Goal: Information Seeking & Learning: Compare options

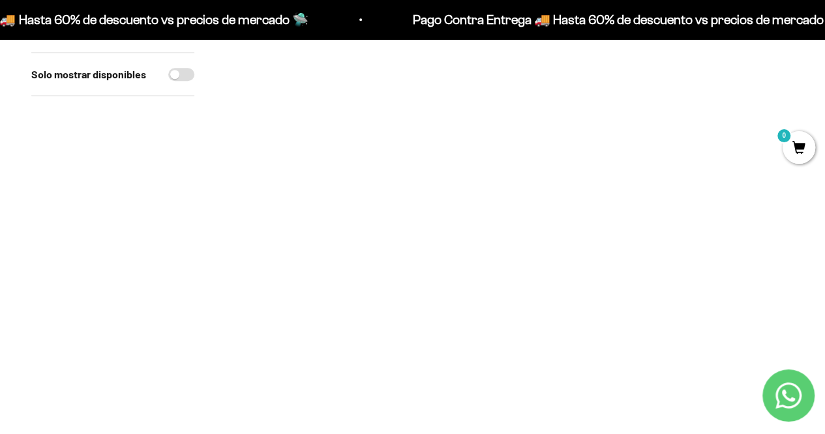
scroll to position [640, 0]
click at [713, 233] on img at bounding box center [704, 237] width 179 height 179
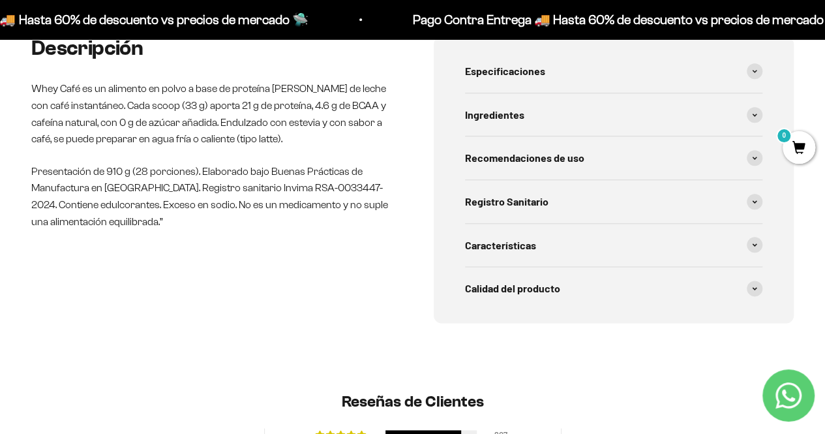
scroll to position [691, 0]
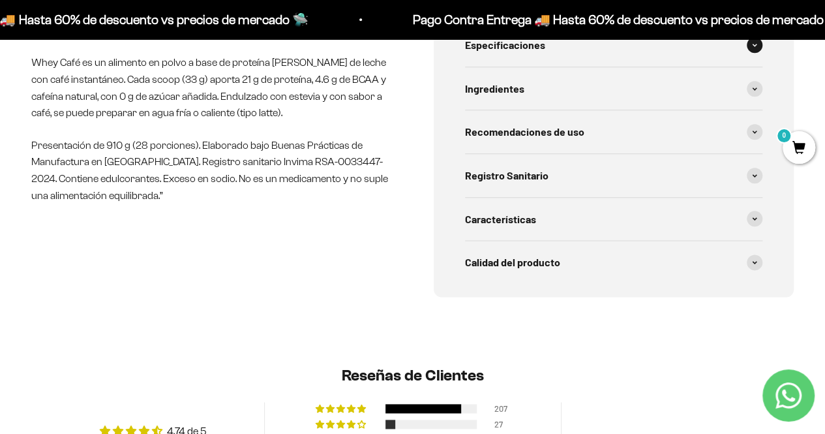
click at [529, 47] on span "Especificaciones" at bounding box center [505, 45] width 80 height 17
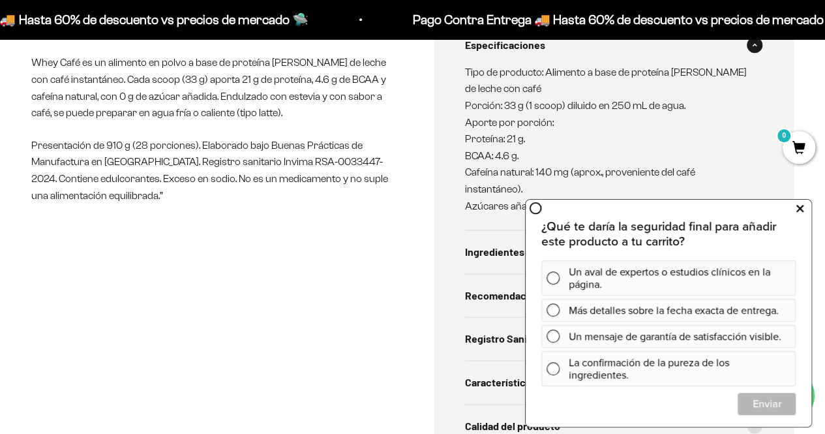
click at [801, 209] on icon at bounding box center [799, 208] width 7 height 17
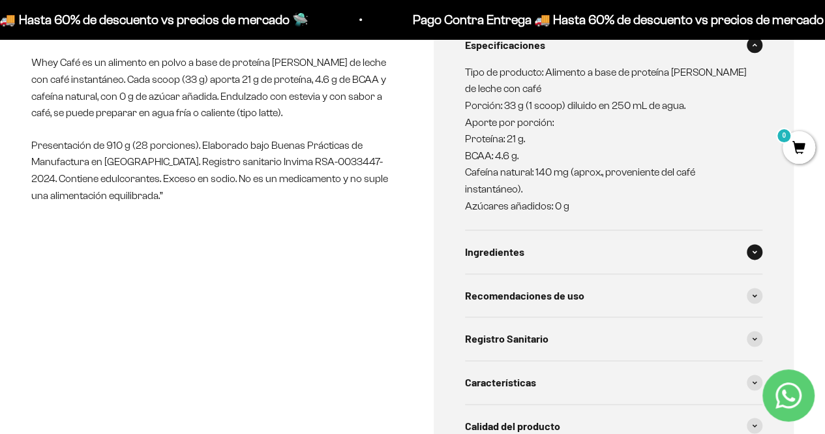
click at [518, 261] on div "Ingredientes" at bounding box center [614, 251] width 298 height 43
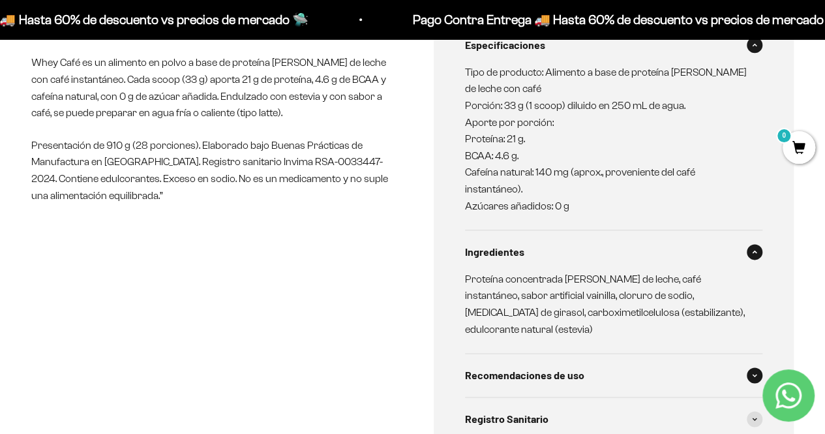
click at [520, 375] on span "Recomendaciones de uso" at bounding box center [524, 374] width 119 height 17
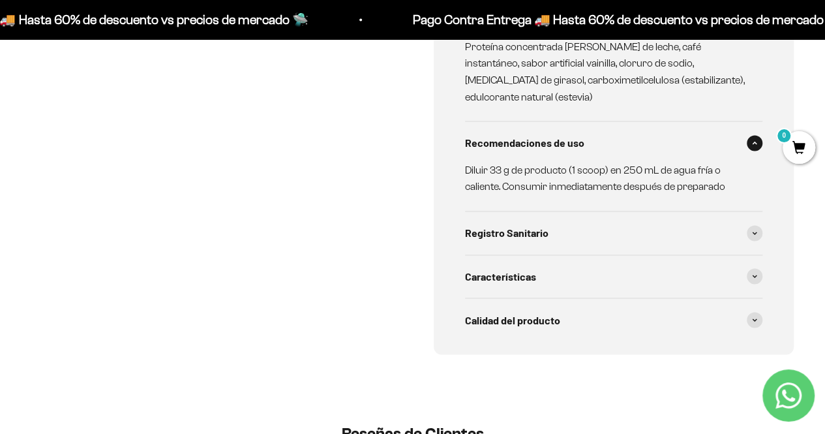
scroll to position [937, 0]
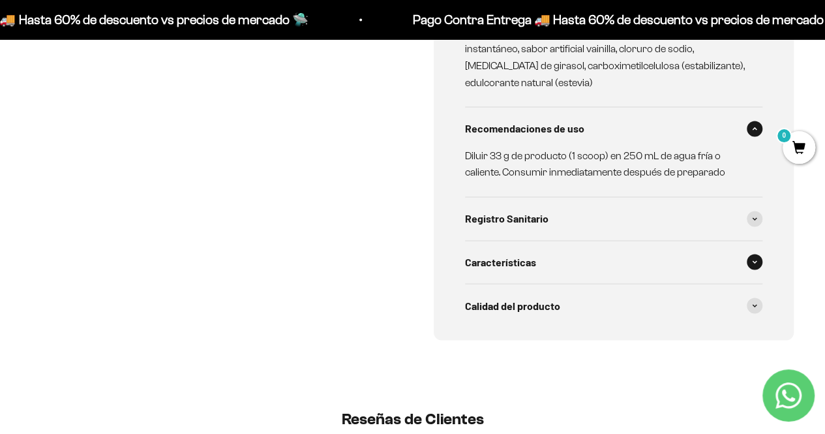
click at [515, 263] on span "Características" at bounding box center [500, 262] width 71 height 17
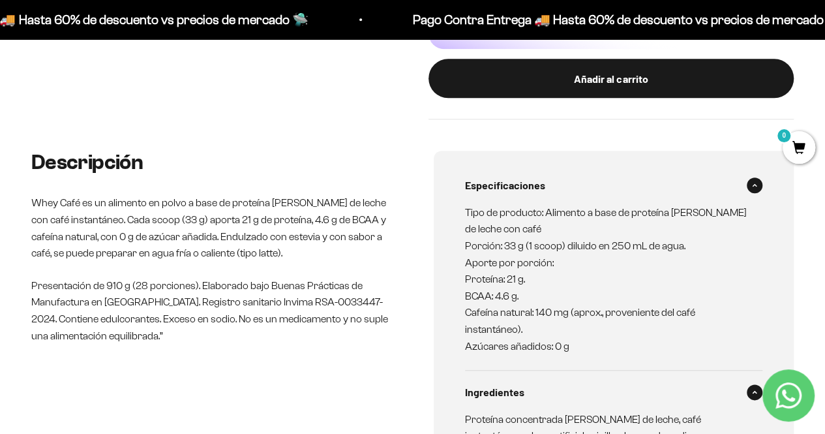
scroll to position [445, 0]
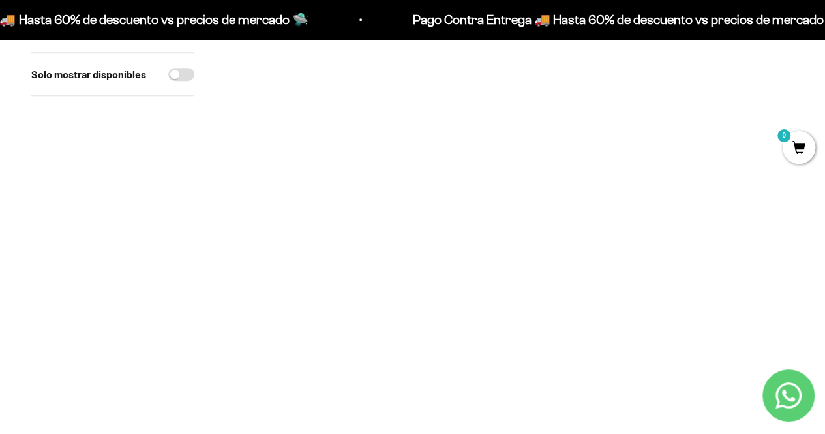
scroll to position [396, 0]
click at [516, 190] on img at bounding box center [509, 189] width 179 height 179
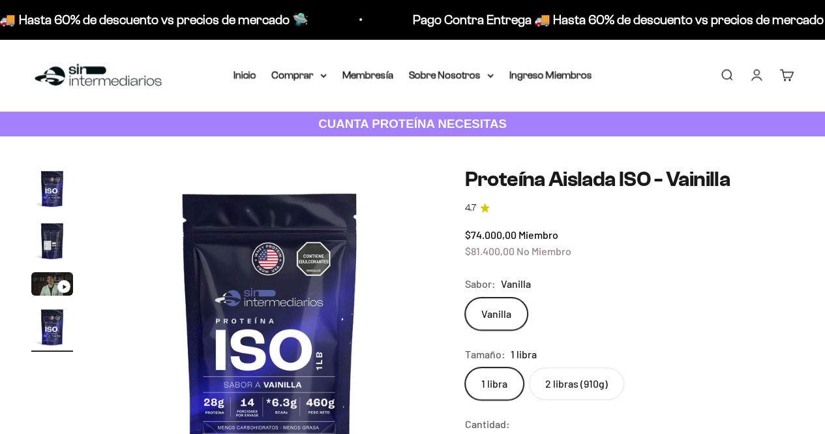
scroll to position [0, 1009]
click at [56, 291] on img "Ir al artículo 3" at bounding box center [52, 283] width 42 height 23
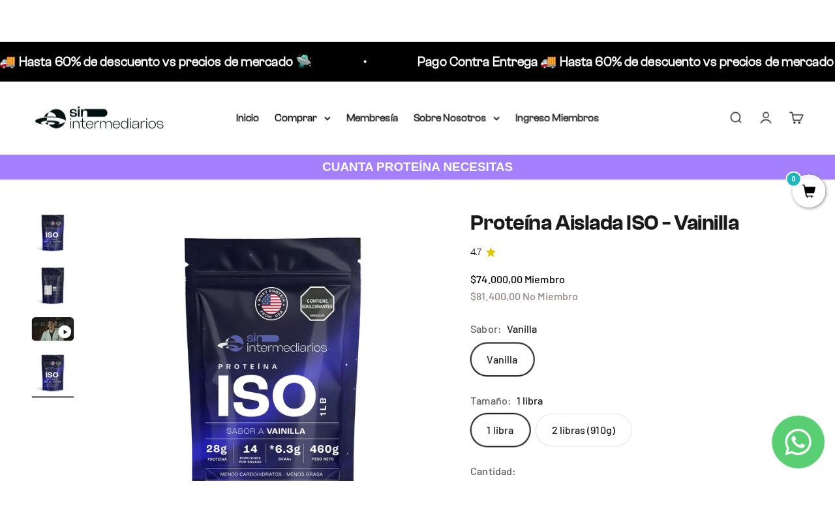
scroll to position [0, 673]
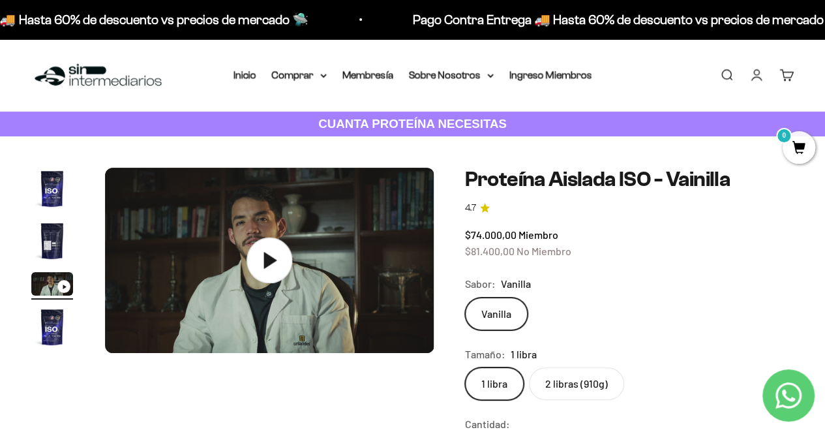
click at [266, 255] on icon at bounding box center [270, 260] width 13 height 16
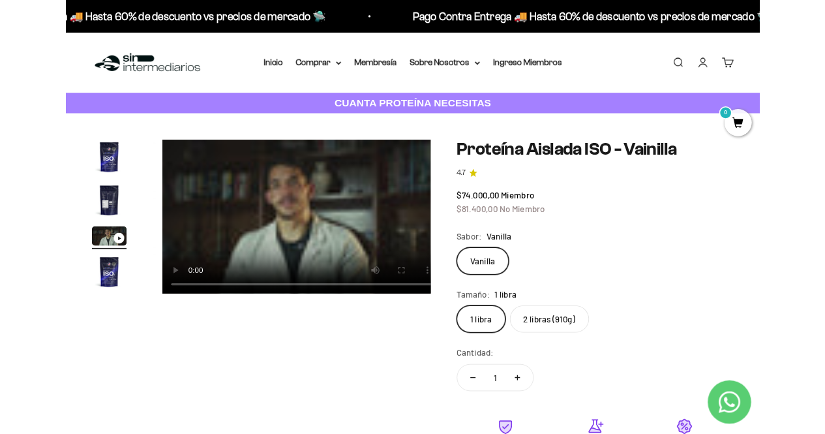
scroll to position [0, 684]
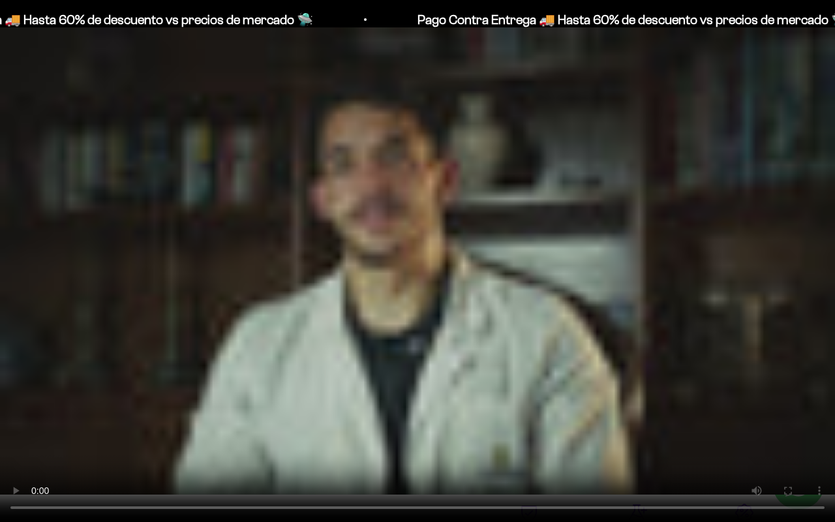
click at [331, 359] on video "Proteína Aislada ISO - Vainilla" at bounding box center [417, 261] width 835 height 522
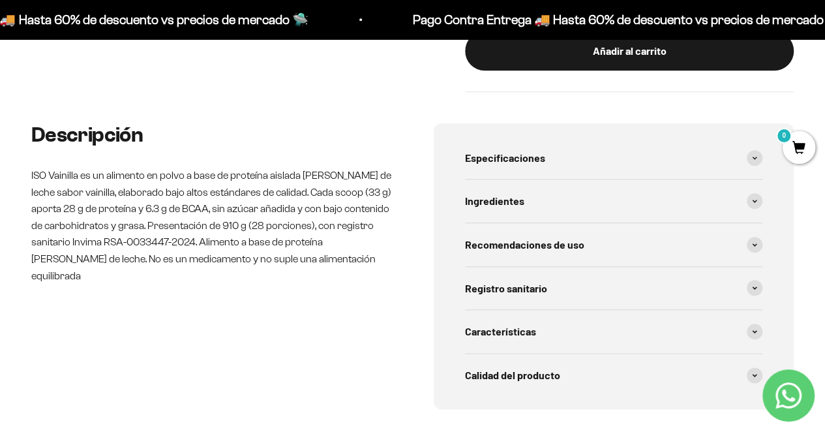
scroll to position [634, 0]
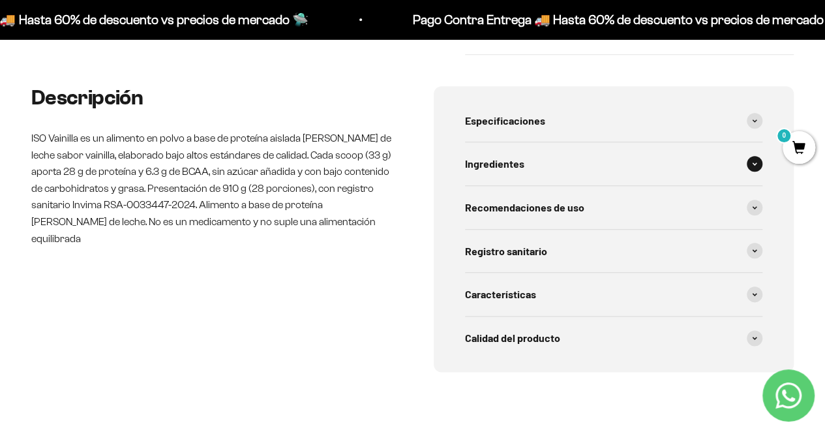
click at [502, 167] on span "Ingredientes" at bounding box center [494, 163] width 59 height 17
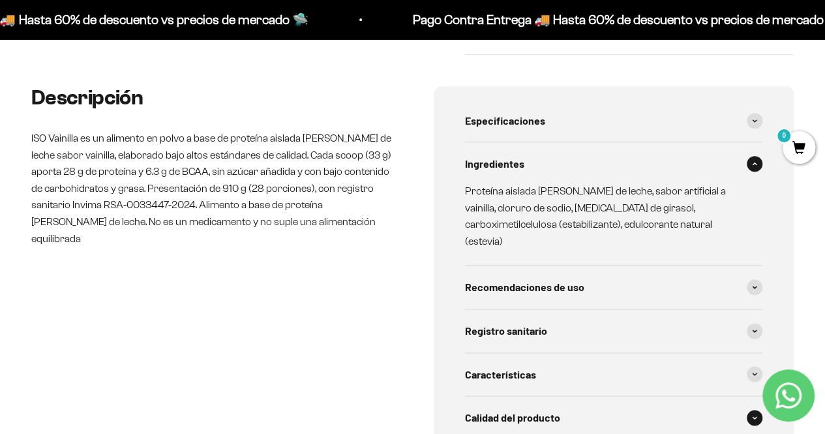
click at [522, 409] on span "Calidad del producto" at bounding box center [512, 417] width 95 height 17
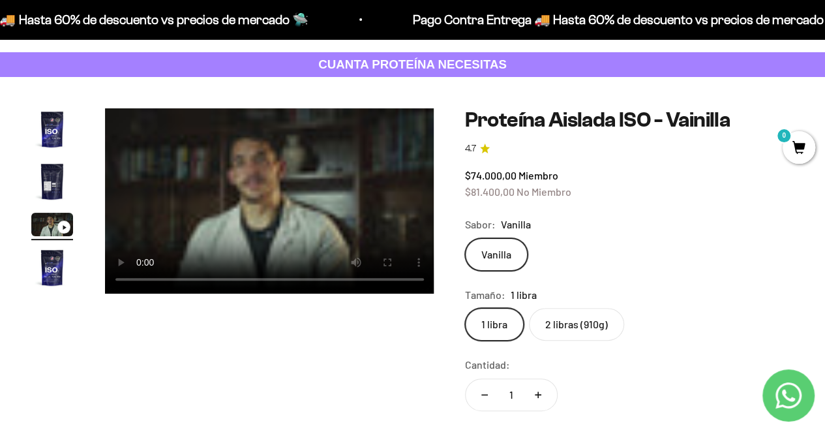
scroll to position [0, 0]
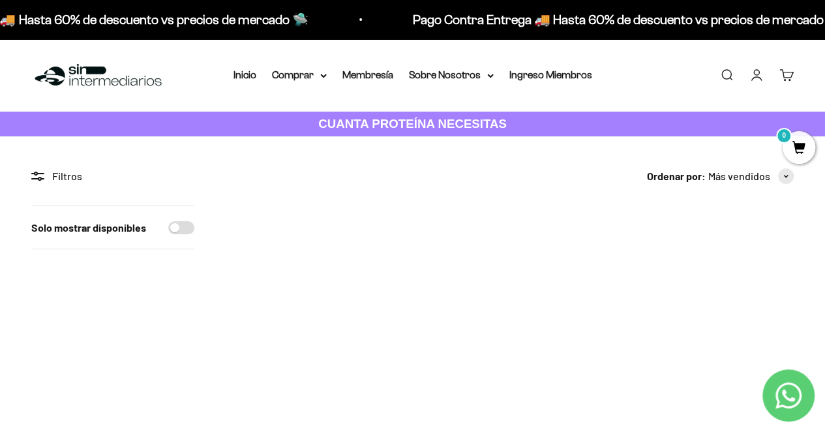
click at [728, 72] on link "Buscar" at bounding box center [726, 75] width 14 height 14
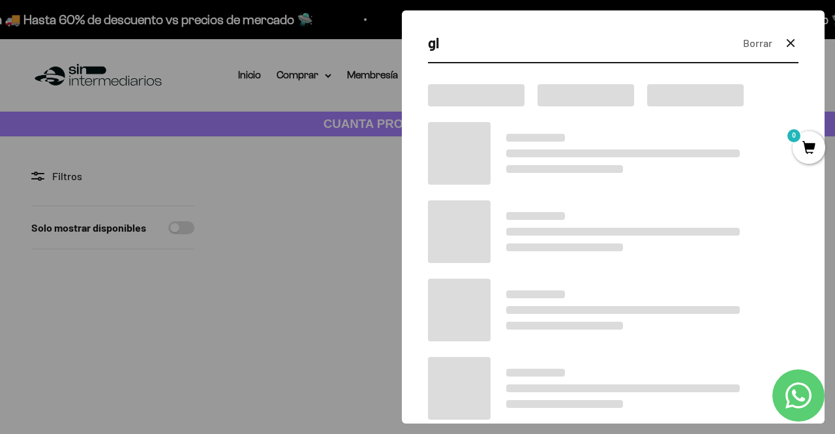
type input "g"
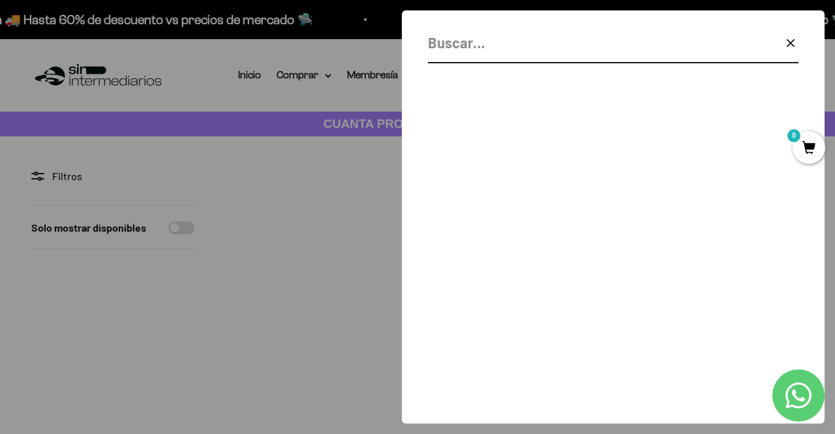
click at [791, 46] on icon "button" at bounding box center [790, 43] width 16 height 16
